Goal: Task Accomplishment & Management: Use online tool/utility

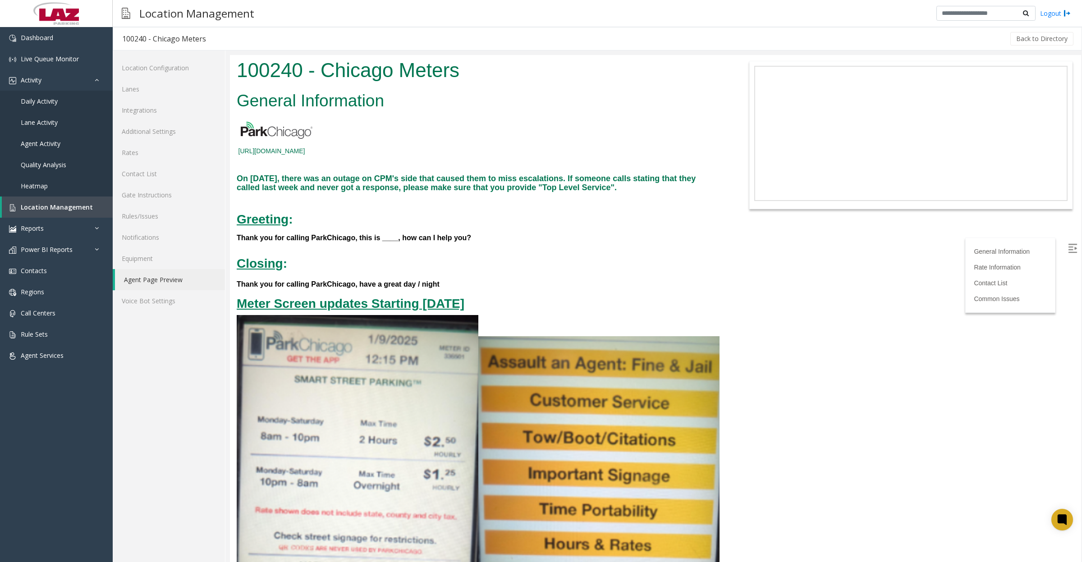
scroll to position [1972, 0]
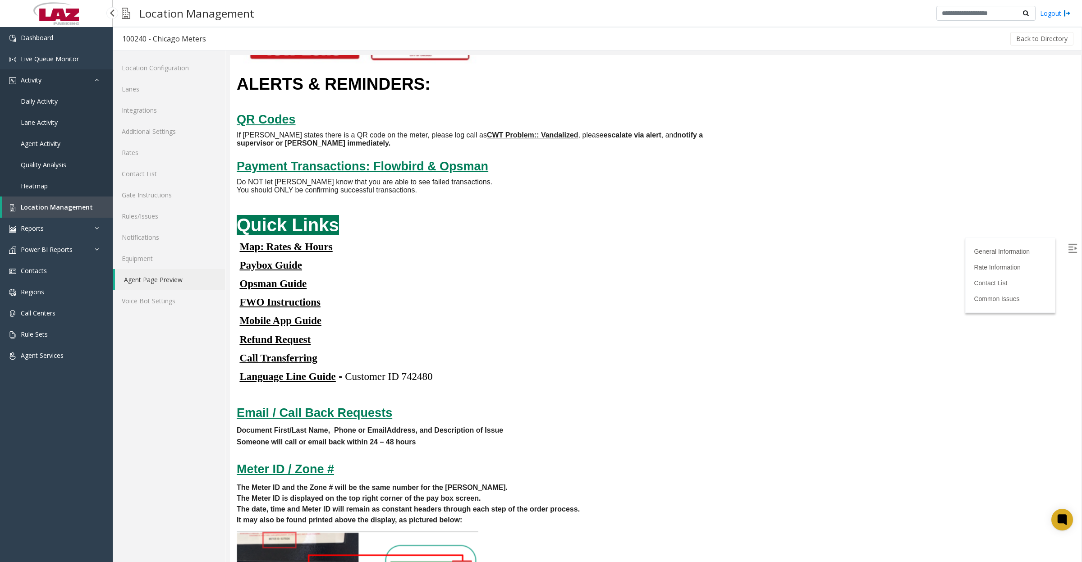
click at [43, 82] on link "Activity" at bounding box center [56, 79] width 113 height 21
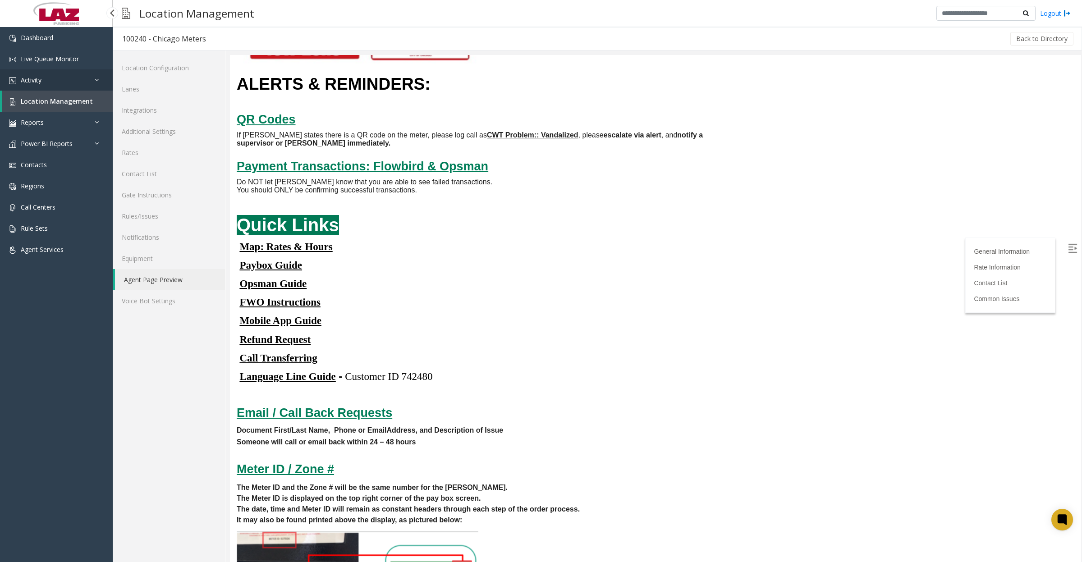
click at [41, 82] on span "Activity" at bounding box center [31, 80] width 21 height 9
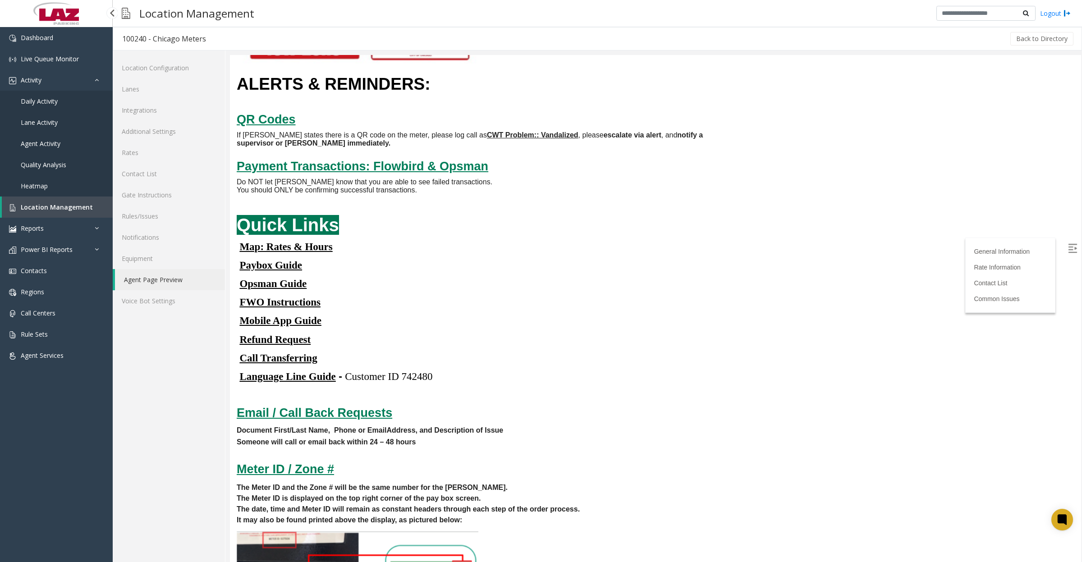
click at [43, 91] on link "Daily Activity" at bounding box center [56, 101] width 113 height 21
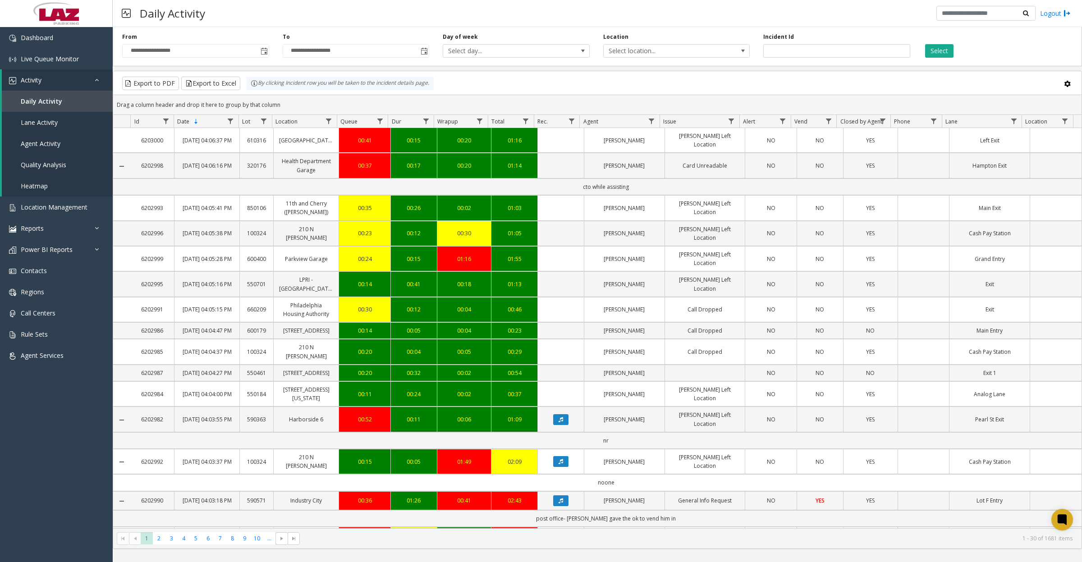
click at [647, 55] on span "Select location..." at bounding box center [661, 51] width 117 height 13
type input "*****"
click at [609, 97] on li "100240 Chicago Meters" at bounding box center [676, 98] width 144 height 12
click at [939, 55] on button "Select" at bounding box center [939, 51] width 28 height 14
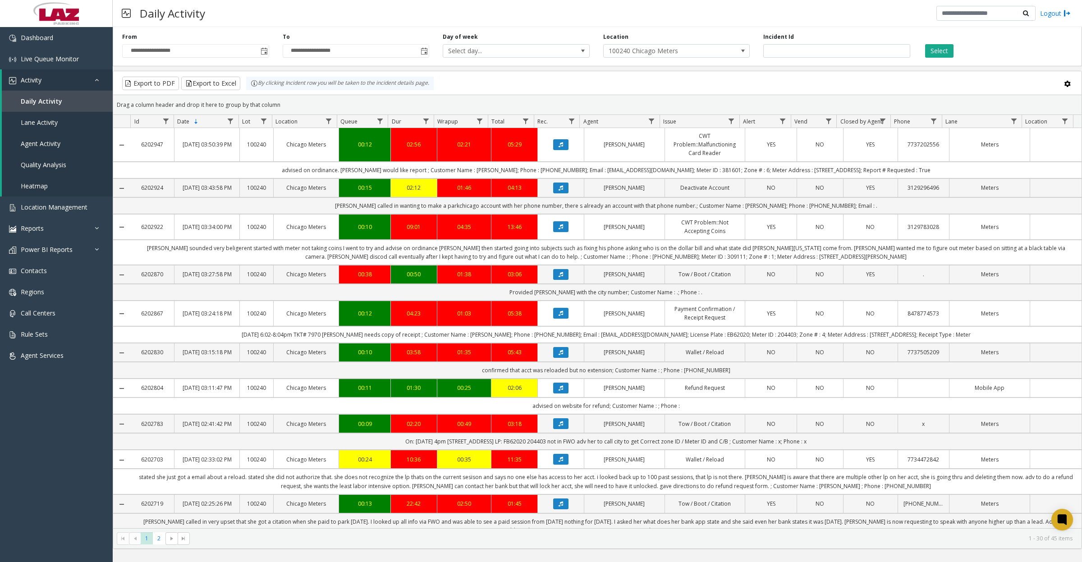
click at [553, 232] on button "Data table" at bounding box center [560, 226] width 15 height 11
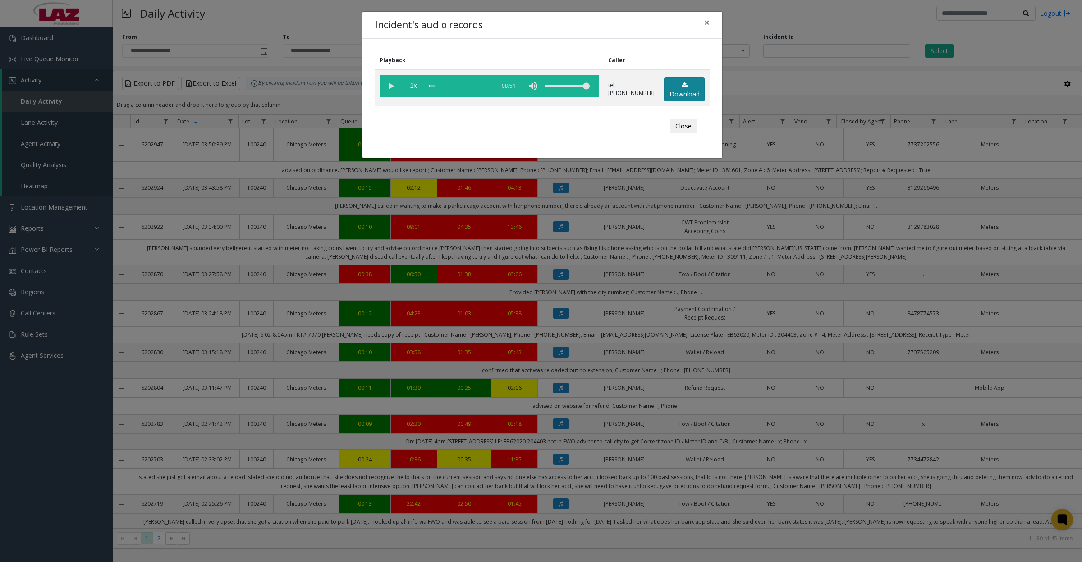
click at [683, 87] on icon at bounding box center [684, 85] width 6 height 6
click at [383, 86] on vg-play-pause at bounding box center [390, 86] width 23 height 23
click at [410, 125] on div "Close" at bounding box center [542, 126] width 322 height 27
click at [685, 129] on button "Close" at bounding box center [683, 126] width 27 height 14
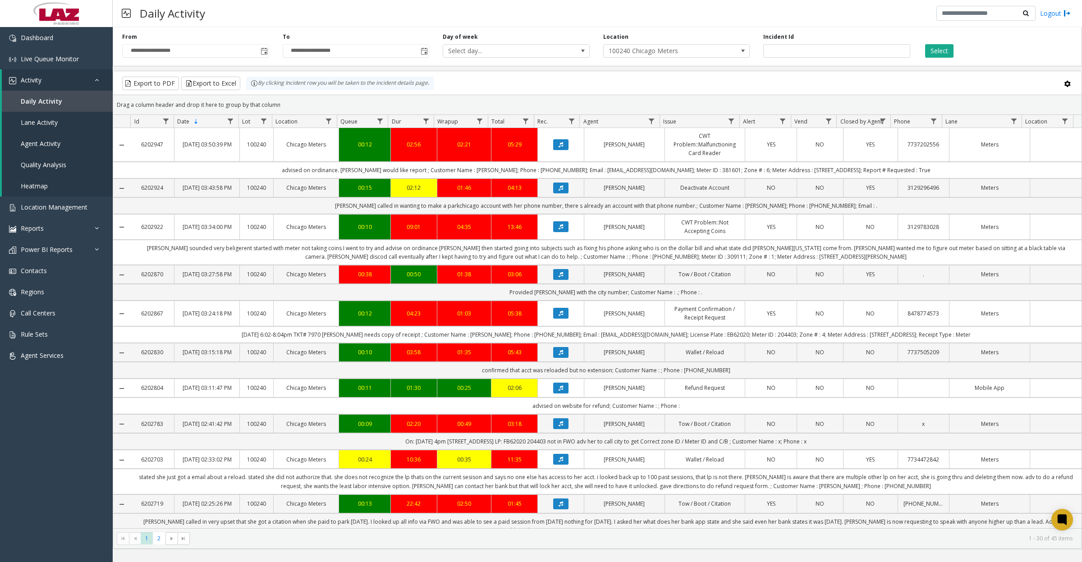
click at [555, 231] on button "Data table" at bounding box center [560, 226] width 15 height 11
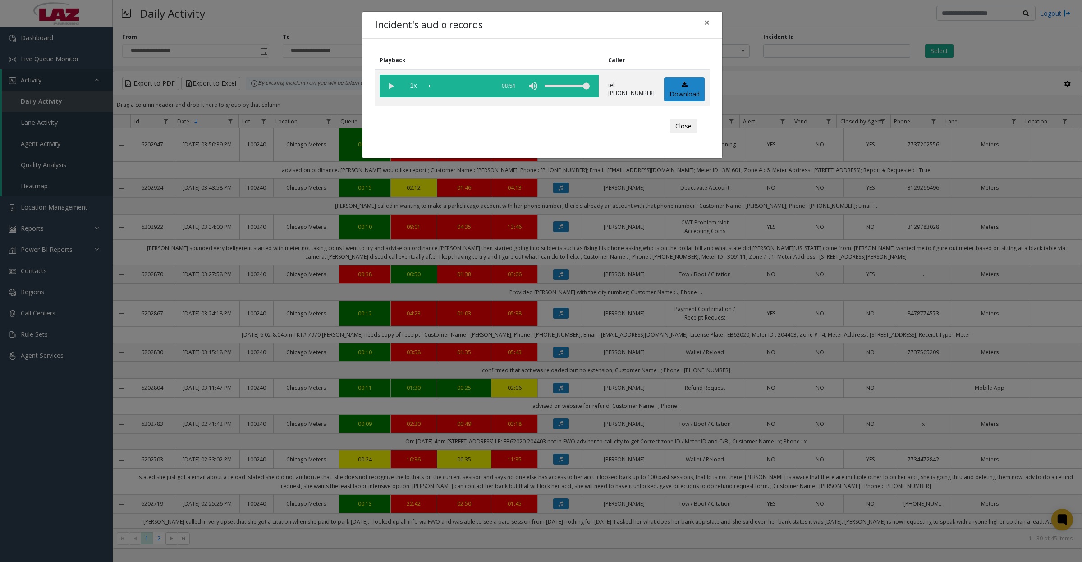
click at [391, 83] on vg-play-pause at bounding box center [390, 86] width 23 height 23
click at [413, 82] on span "1x" at bounding box center [413, 86] width 23 height 23
click at [386, 82] on vg-play-pause at bounding box center [390, 86] width 23 height 23
click at [393, 86] on vg-play-pause at bounding box center [390, 86] width 23 height 23
click at [686, 128] on button "Close" at bounding box center [683, 126] width 27 height 14
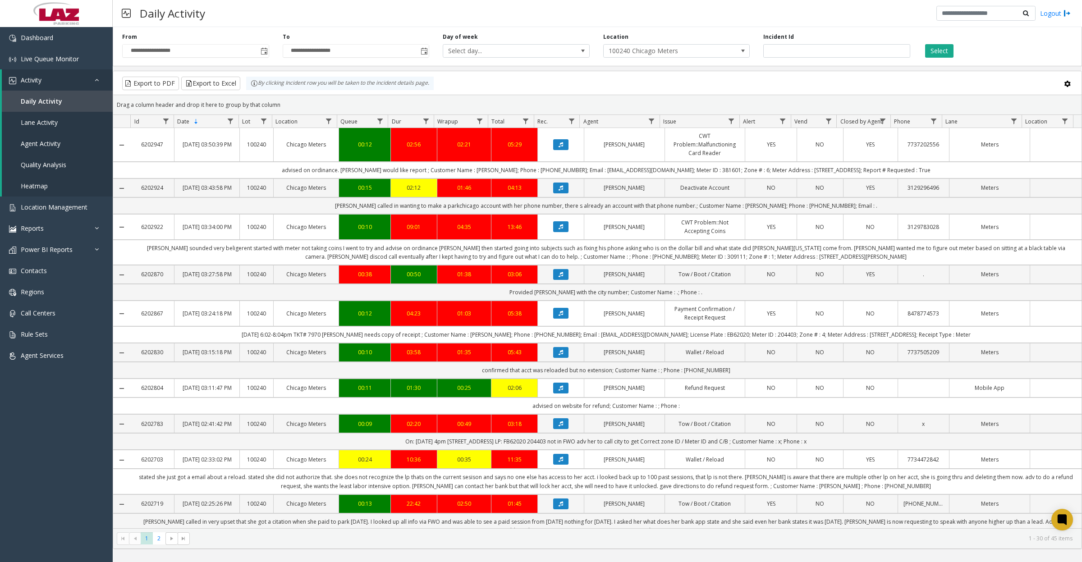
click at [266, 50] on span "Toggle popup" at bounding box center [263, 51] width 7 height 7
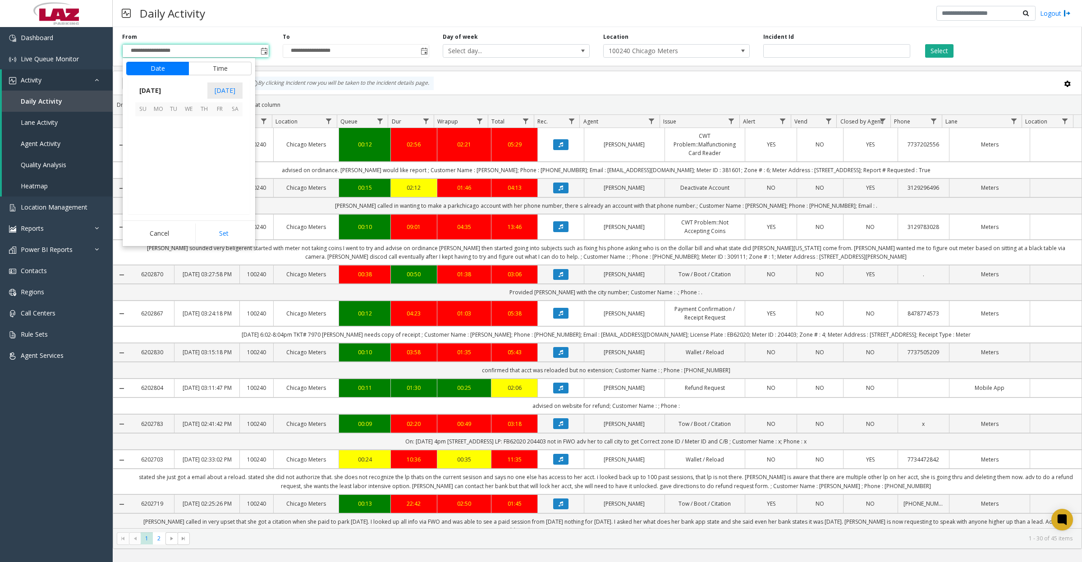
scroll to position [161772, 0]
click at [216, 68] on button "Time" at bounding box center [219, 69] width 63 height 14
click at [146, 198] on span "8" at bounding box center [148, 196] width 4 height 9
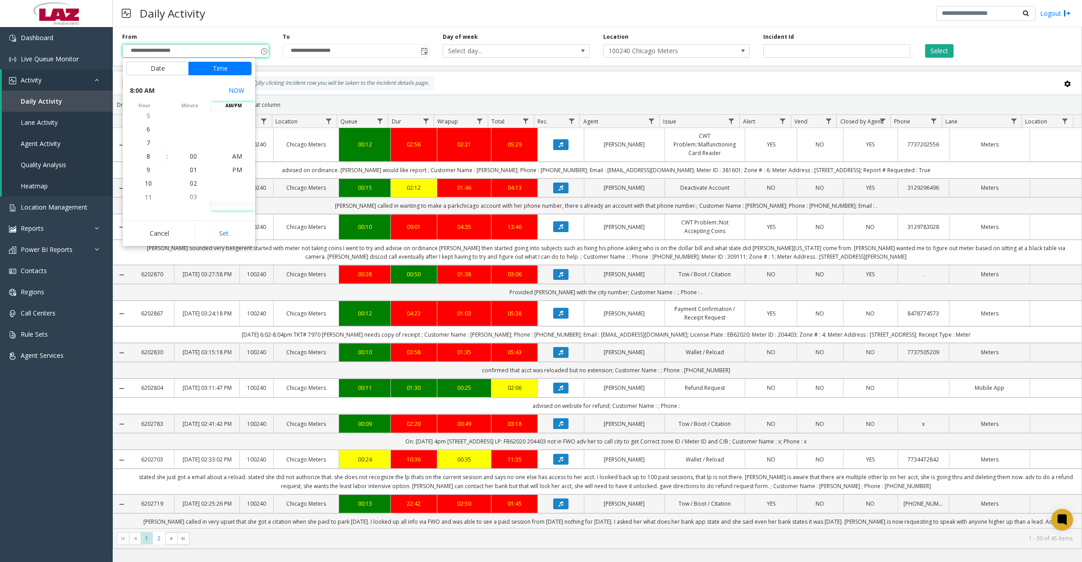
click at [232, 156] on span "AM" at bounding box center [237, 156] width 10 height 9
click at [236, 228] on button "Set" at bounding box center [223, 234] width 57 height 20
type input "**********"
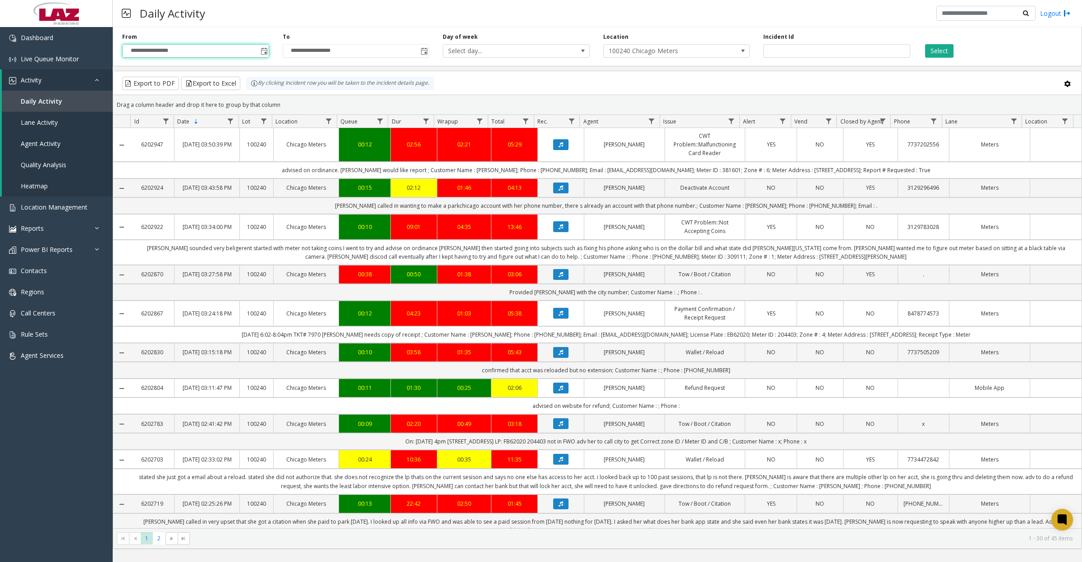
click at [939, 50] on button "Select" at bounding box center [939, 51] width 28 height 14
click at [947, 57] on button "Select" at bounding box center [939, 51] width 28 height 14
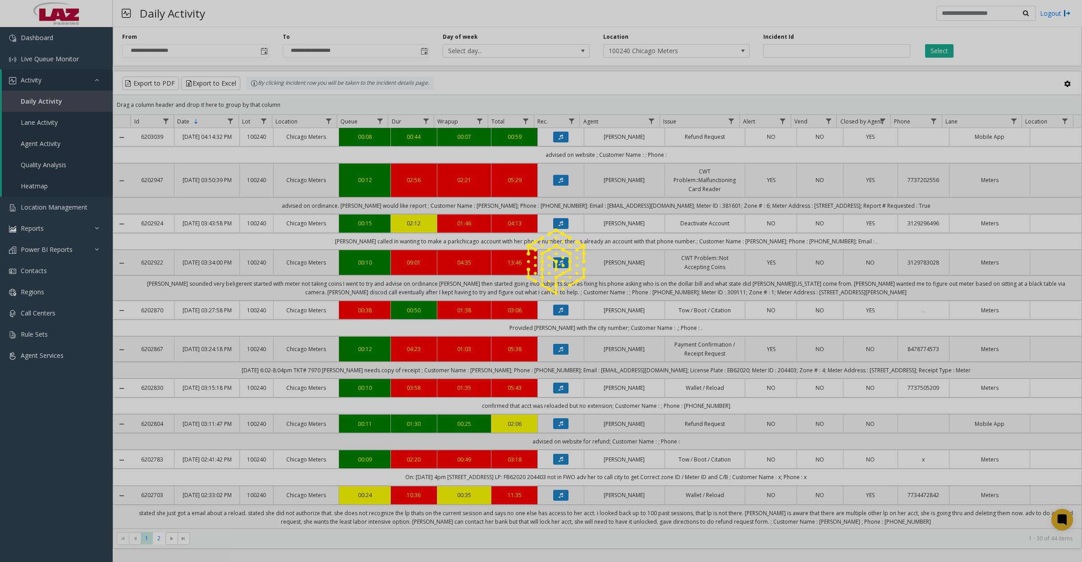
click at [942, 51] on button "Select" at bounding box center [939, 51] width 28 height 14
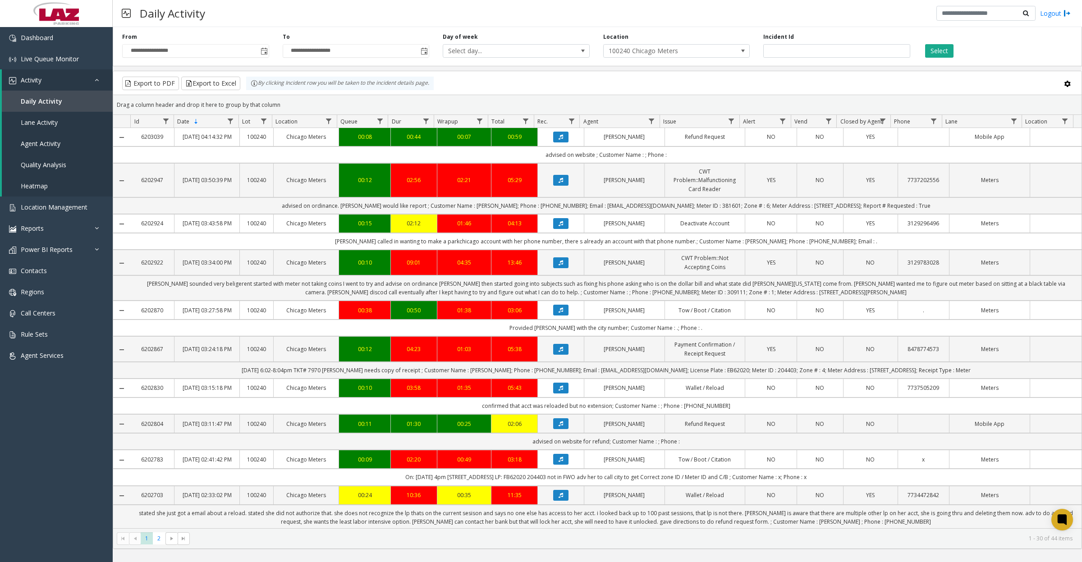
click at [940, 53] on button "Select" at bounding box center [939, 51] width 28 height 14
click at [224, 83] on button "Export to Excel" at bounding box center [210, 84] width 59 height 14
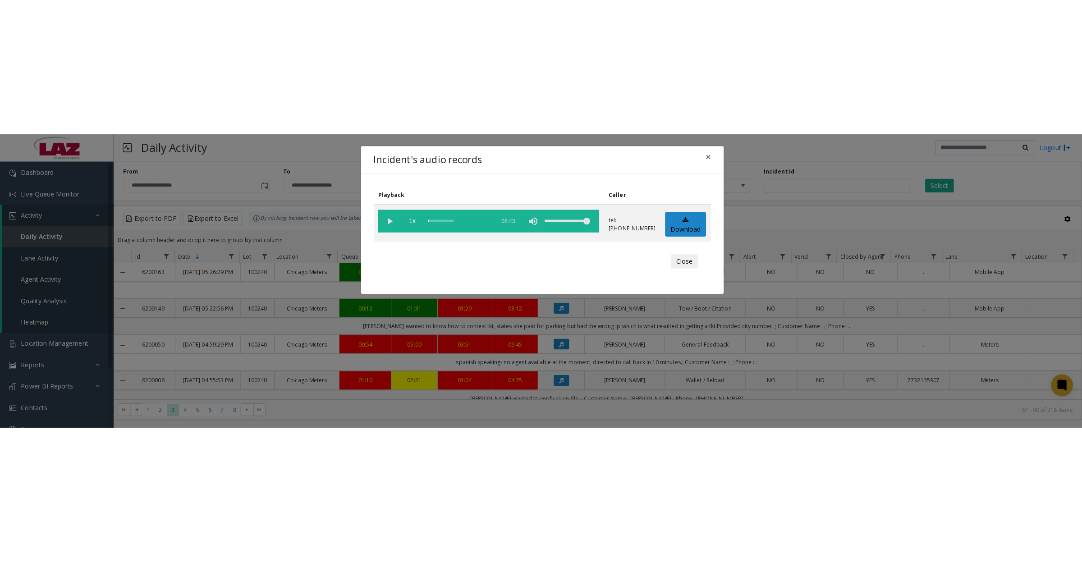
scroll to position [338, 0]
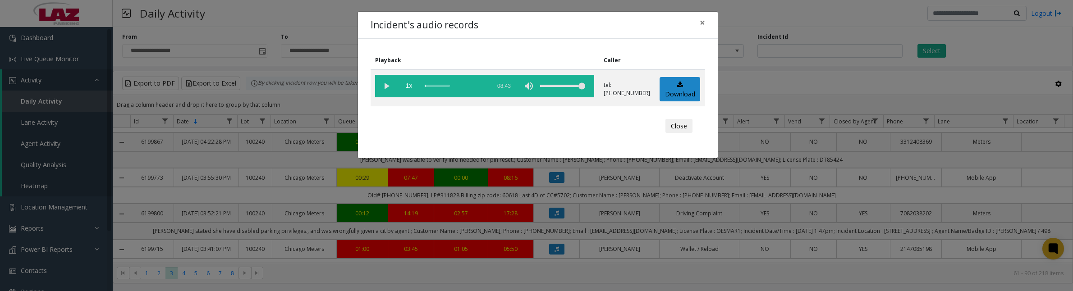
drag, startPoint x: 673, startPoint y: 125, endPoint x: 817, endPoint y: 92, distance: 147.5
click at [674, 125] on button "Close" at bounding box center [678, 126] width 27 height 14
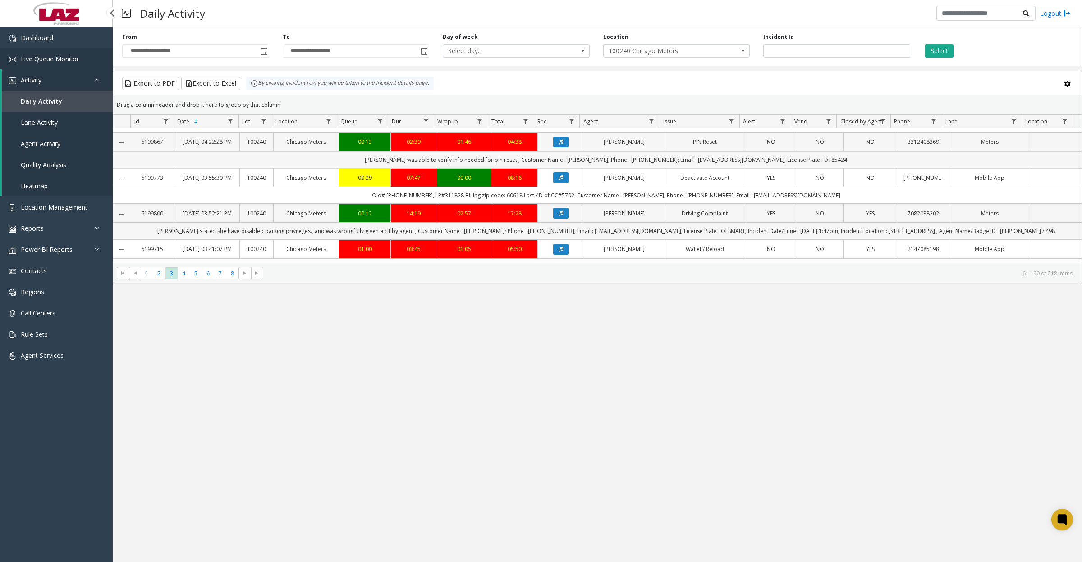
click at [50, 60] on span "Live Queue Monitor" at bounding box center [50, 59] width 58 height 9
